Goal: Task Accomplishment & Management: Manage account settings

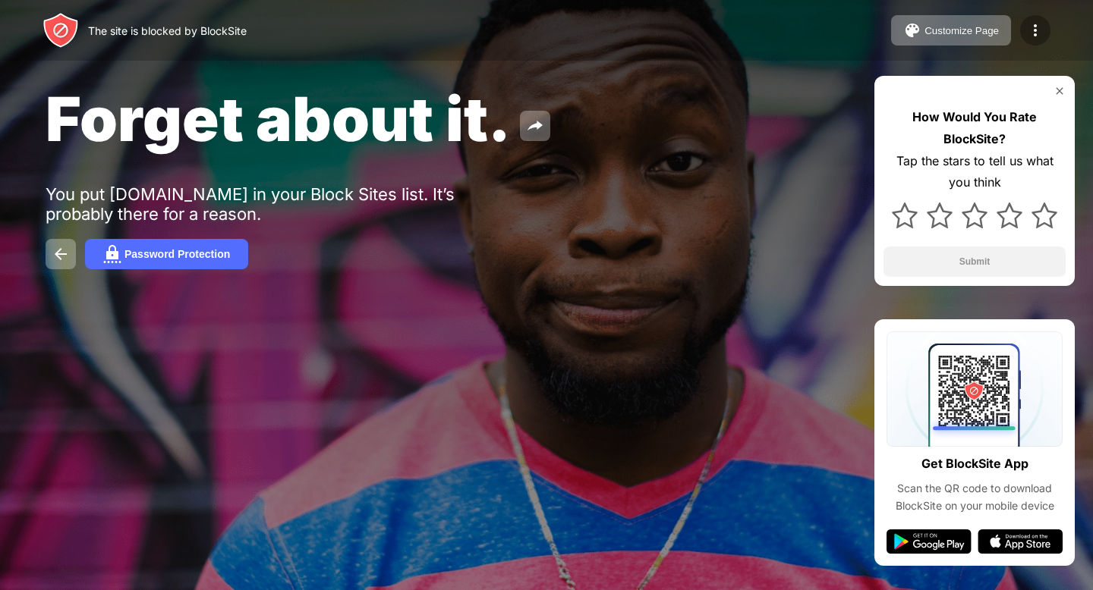
click at [1041, 35] on img at bounding box center [1035, 30] width 18 height 18
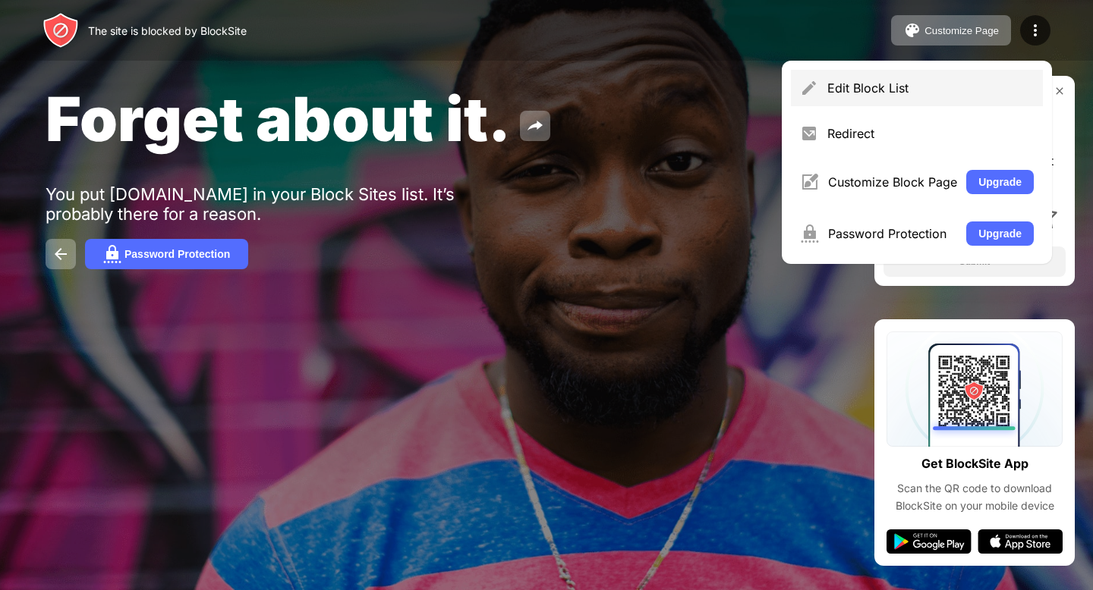
click at [840, 99] on div "Edit Block List" at bounding box center [917, 88] width 252 height 36
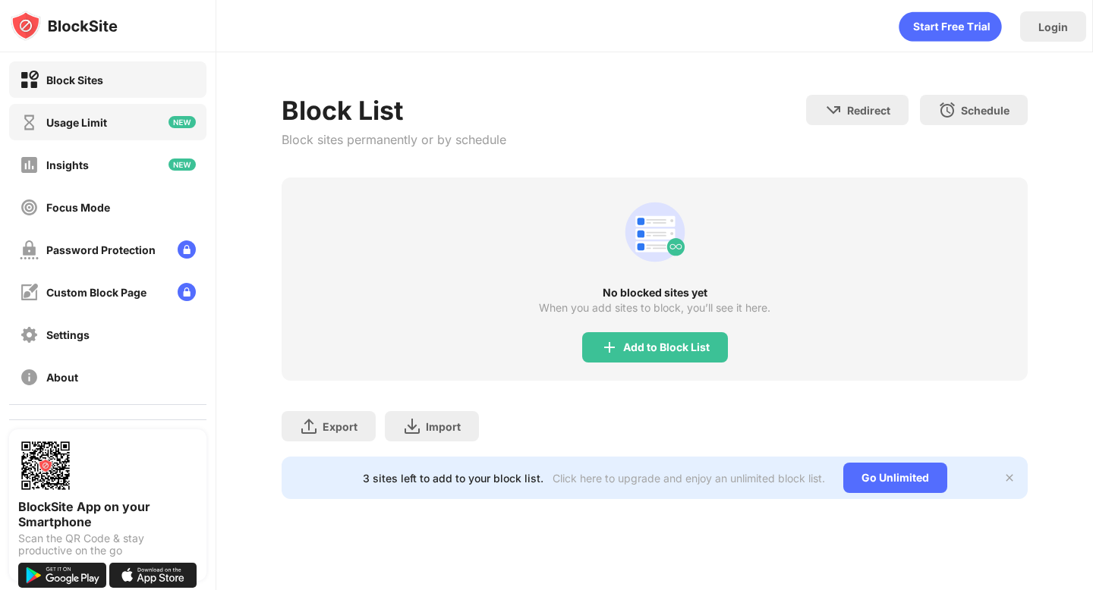
click at [90, 132] on div "Usage Limit" at bounding box center [107, 122] width 197 height 36
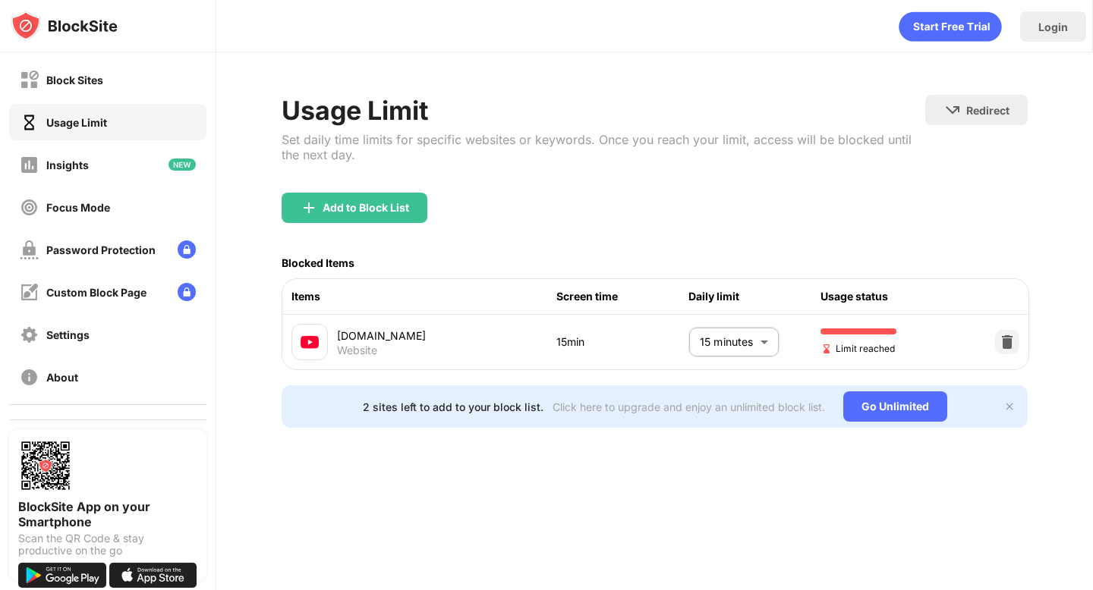
click at [747, 343] on body "Block Sites Usage Limit Insights Focus Mode Password Protection Custom Block Pa…" at bounding box center [546, 295] width 1093 height 590
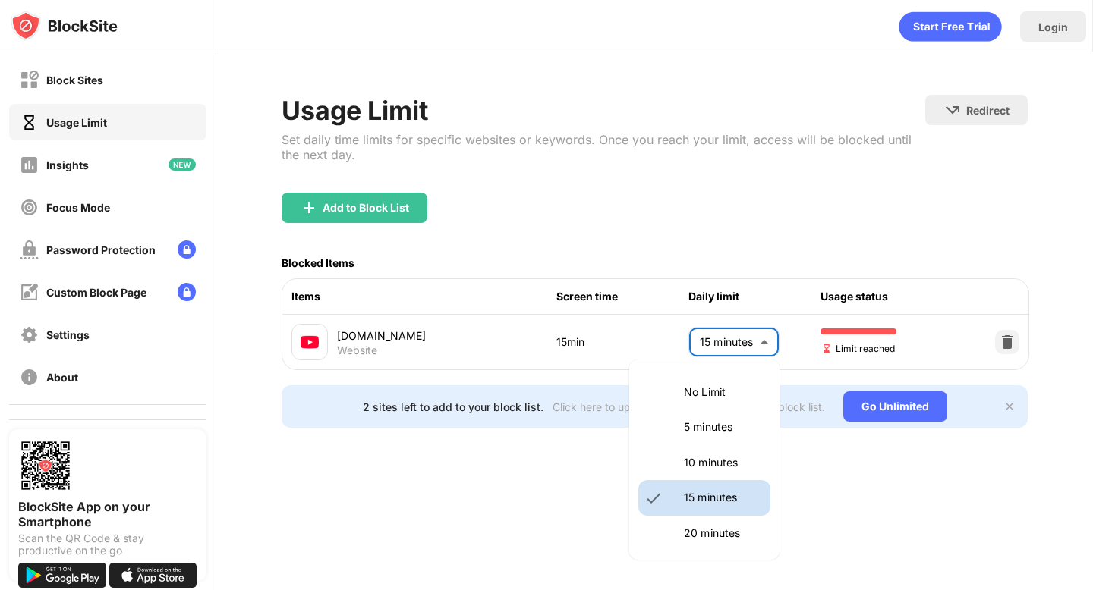
click at [682, 456] on li "10 minutes" at bounding box center [704, 462] width 132 height 35
type input "**"
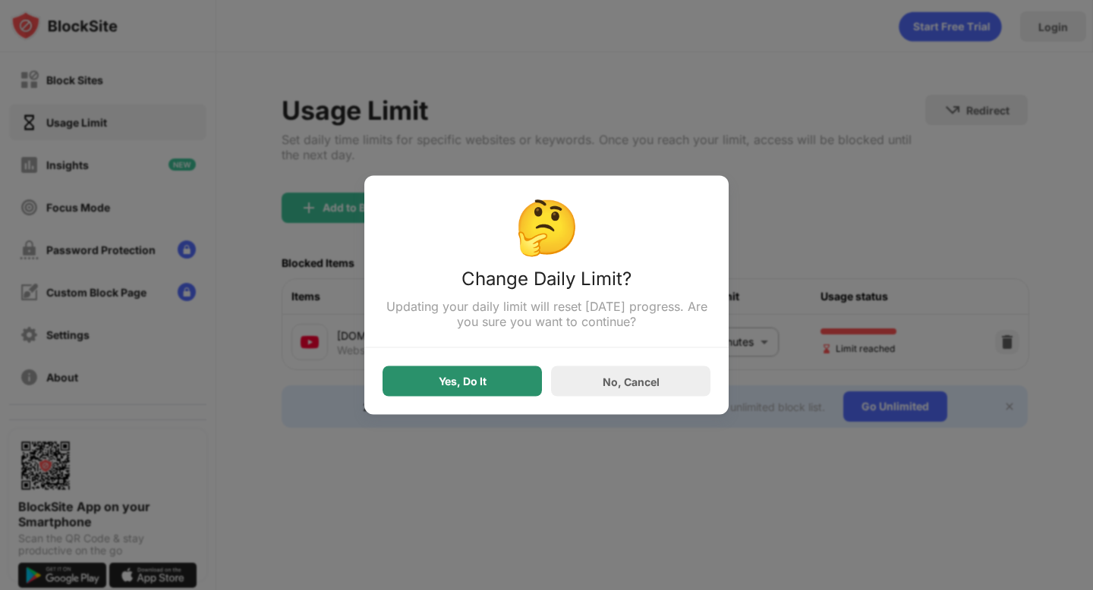
click at [483, 386] on div "Yes, Do It" at bounding box center [463, 382] width 48 height 12
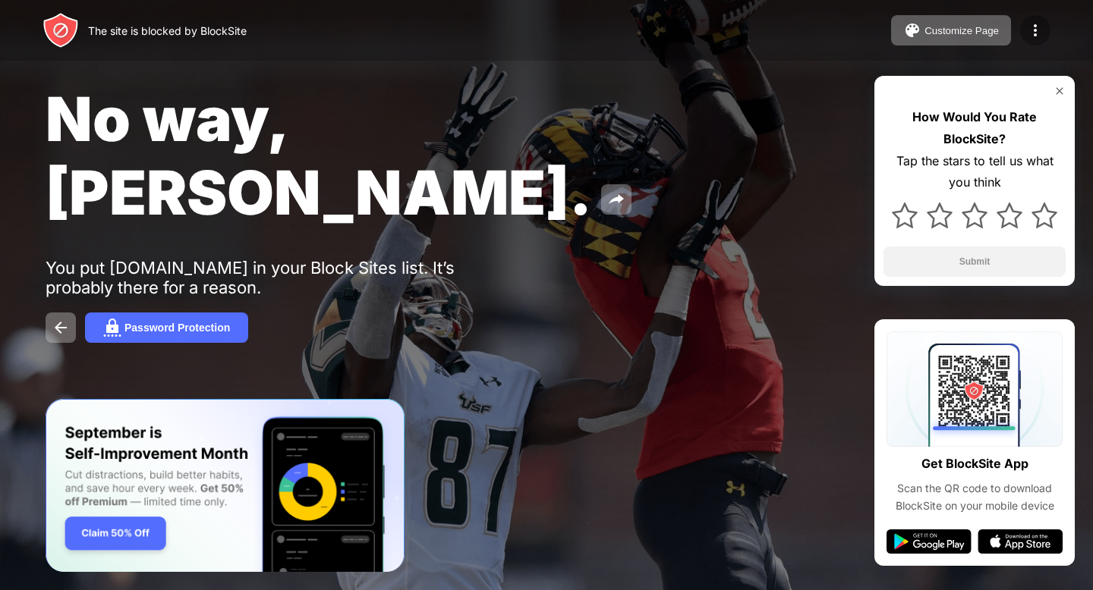
click at [1036, 23] on img at bounding box center [1035, 30] width 18 height 18
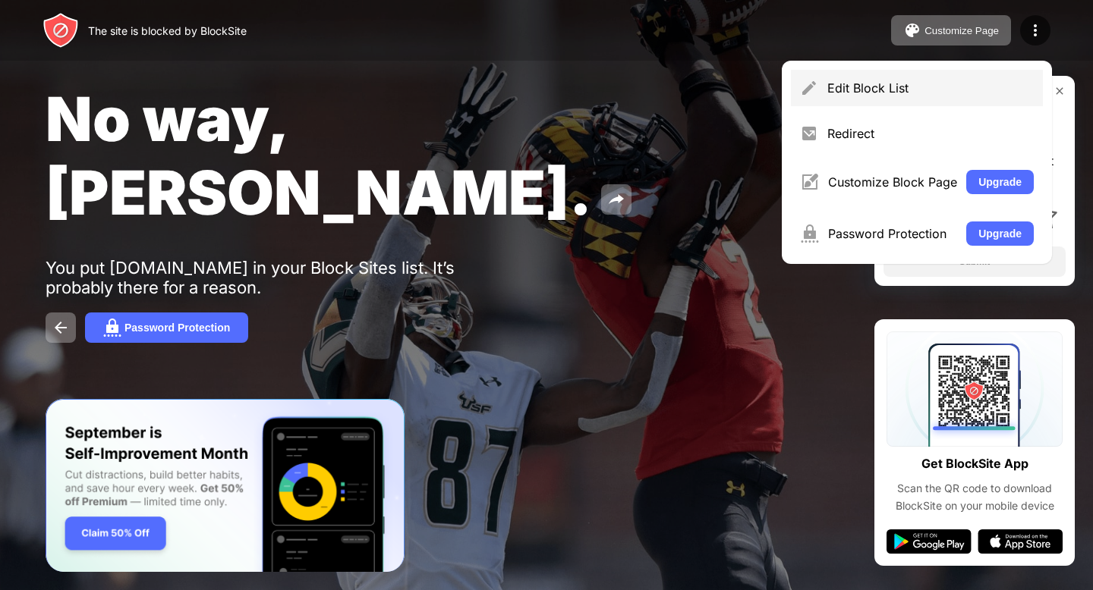
click at [928, 77] on div "Edit Block List" at bounding box center [917, 88] width 252 height 36
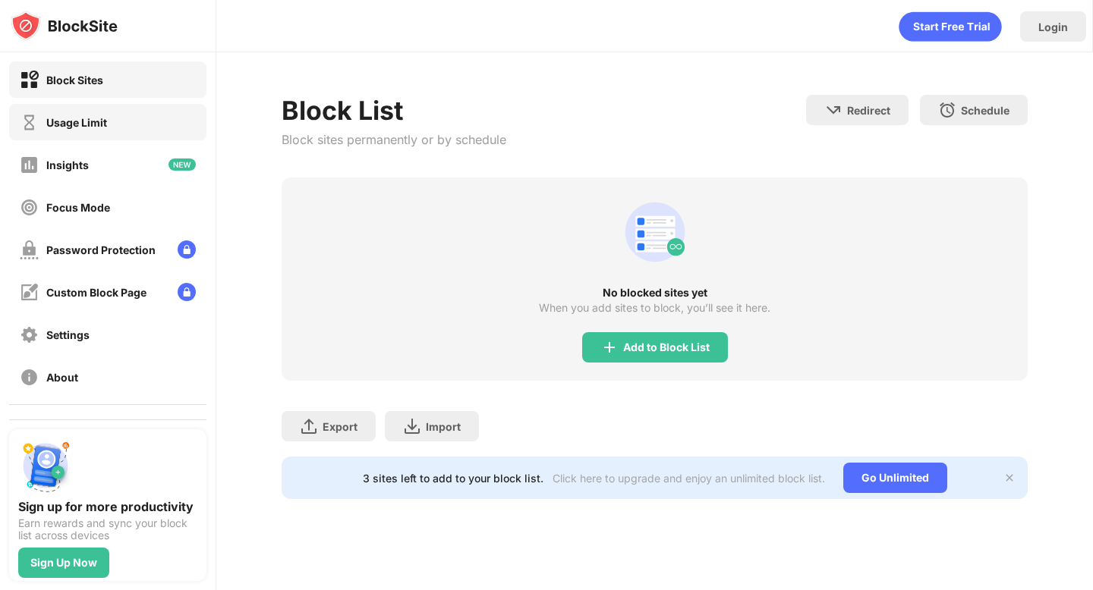
click at [150, 129] on div "Usage Limit" at bounding box center [107, 122] width 197 height 36
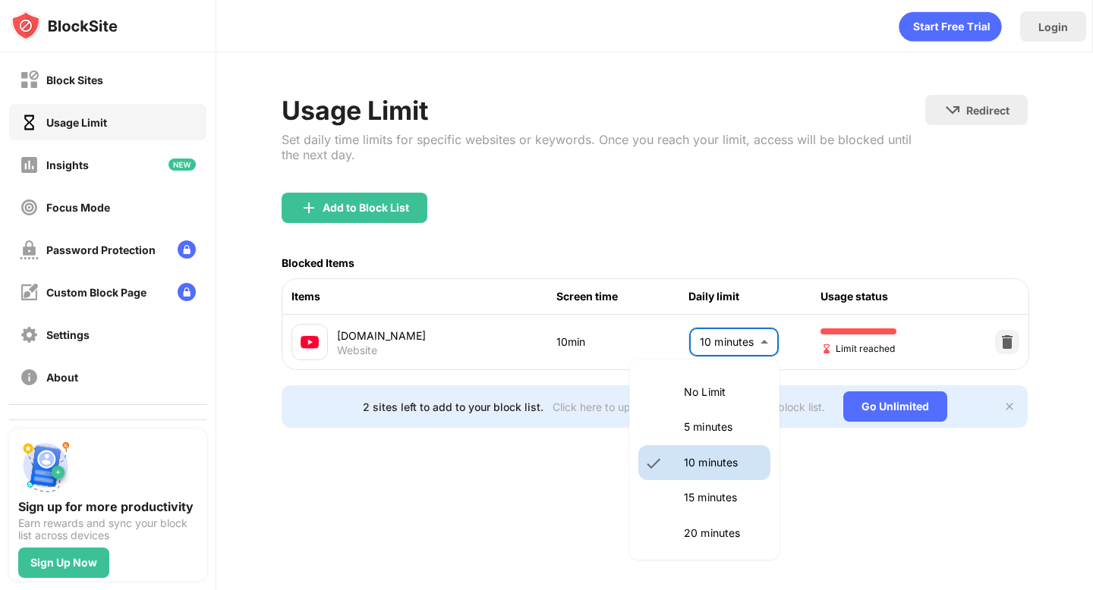
click at [736, 342] on body "Block Sites Usage Limit Insights Focus Mode Password Protection Custom Block Pa…" at bounding box center [546, 295] width 1093 height 590
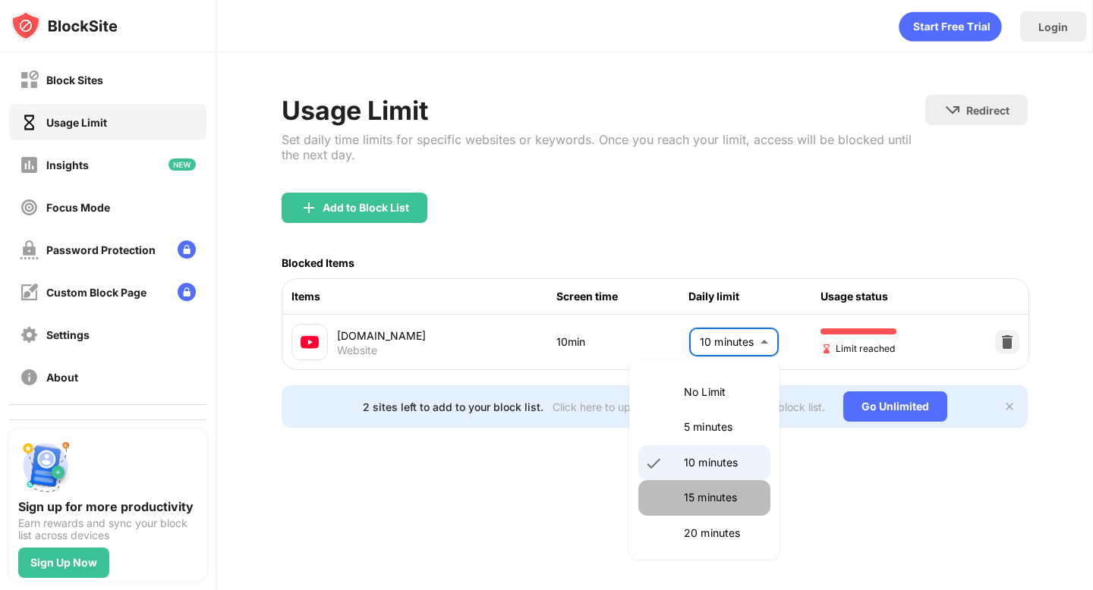
click at [703, 502] on p "15 minutes" at bounding box center [722, 497] width 77 height 17
type input "**"
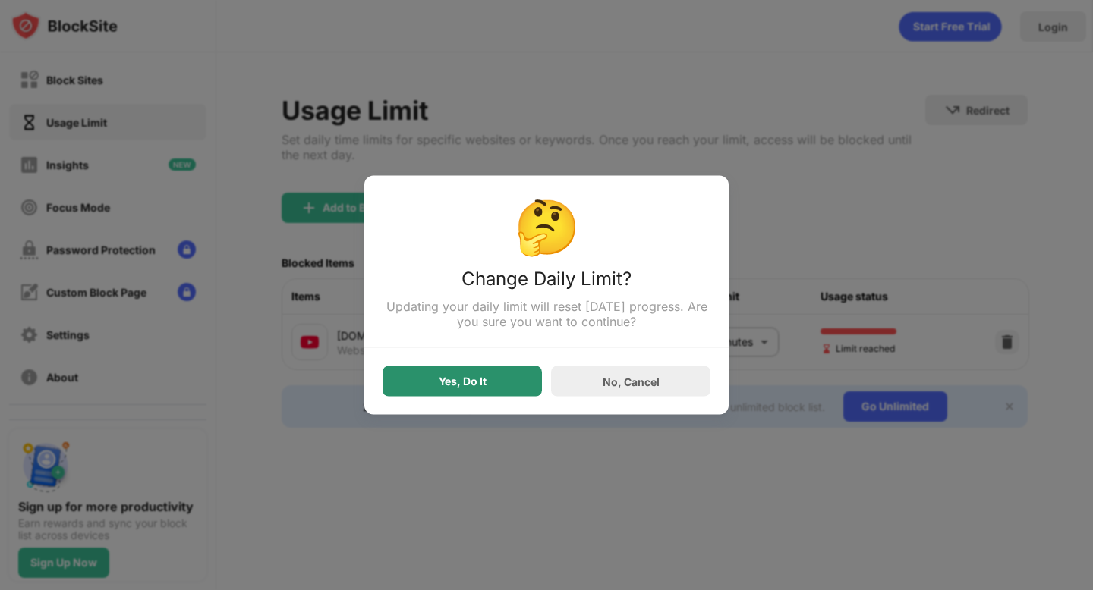
click at [499, 380] on div "Yes, Do It" at bounding box center [461, 381] width 159 height 30
